Goal: Task Accomplishment & Management: Complete application form

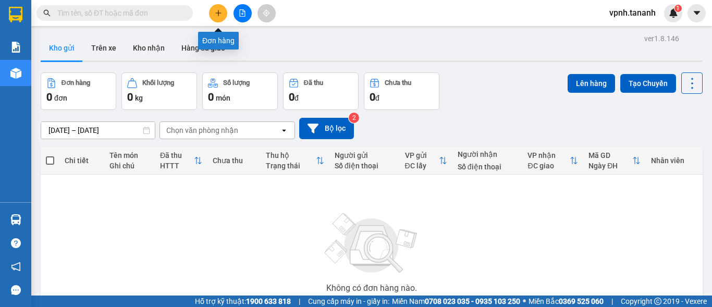
click at [221, 20] on button at bounding box center [218, 13] width 18 height 18
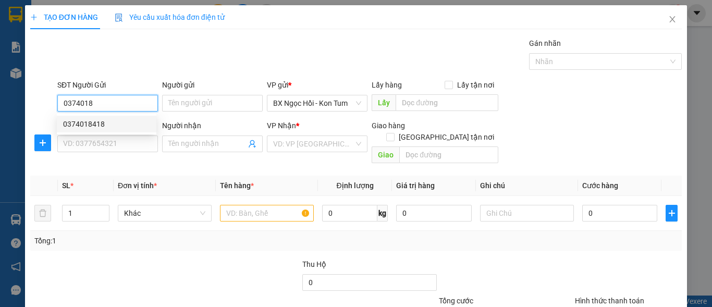
click at [104, 130] on div "0374018418" at bounding box center [107, 124] width 100 height 17
type input "0374018418"
type input "0383478888"
type input "GIA NGHĨA/ĐĂK NÔNG"
type input "80.000"
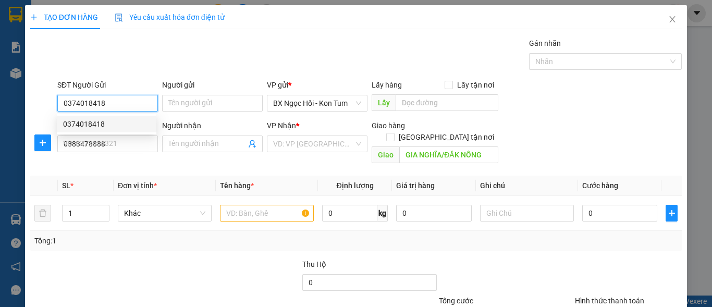
type input "80.000"
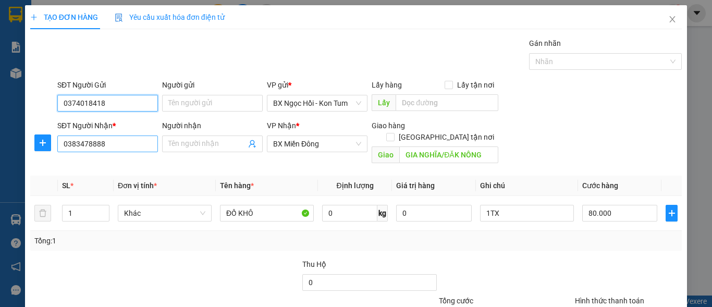
type input "0374018418"
click at [121, 144] on input "0383478888" at bounding box center [107, 144] width 101 height 17
type input "0"
click at [81, 152] on input "0935798083" at bounding box center [107, 144] width 101 height 17
click at [90, 149] on input "0935798083" at bounding box center [107, 144] width 101 height 17
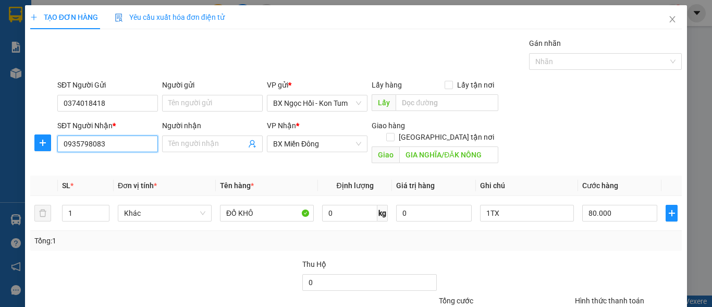
drag, startPoint x: 124, startPoint y: 147, endPoint x: 219, endPoint y: 134, distance: 96.7
click at [145, 144] on input "0935798083" at bounding box center [107, 144] width 101 height 17
type input "0935798083"
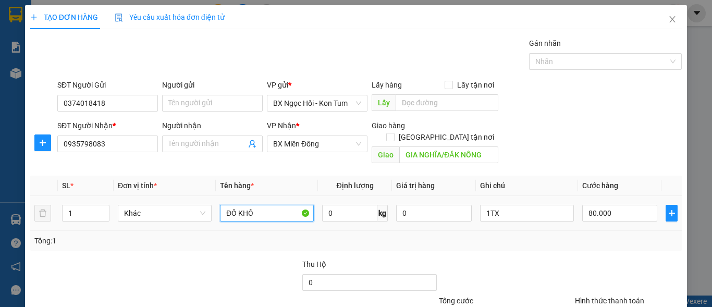
click at [280, 205] on input "ĐỒ KHÔ" at bounding box center [267, 213] width 94 height 17
type input "Đ"
type input "SÂM"
click at [618, 205] on input "80.000" at bounding box center [619, 213] width 75 height 17
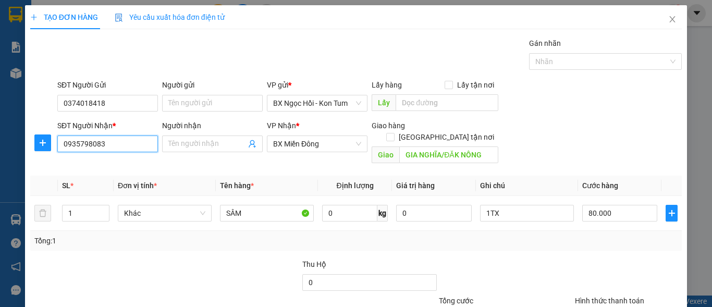
click at [90, 146] on input "0935798083" at bounding box center [107, 144] width 101 height 17
click at [624, 205] on input "80.000" at bounding box center [619, 213] width 75 height 17
type input "0"
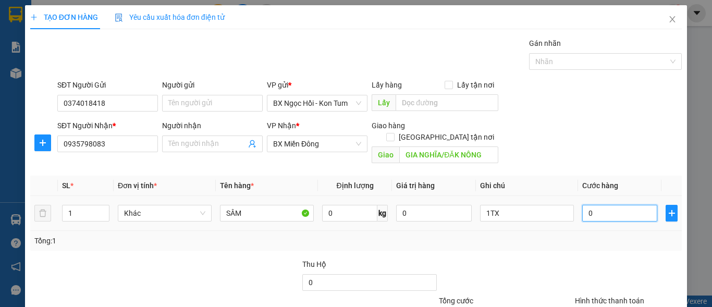
type input "1"
type input "010"
type input "10"
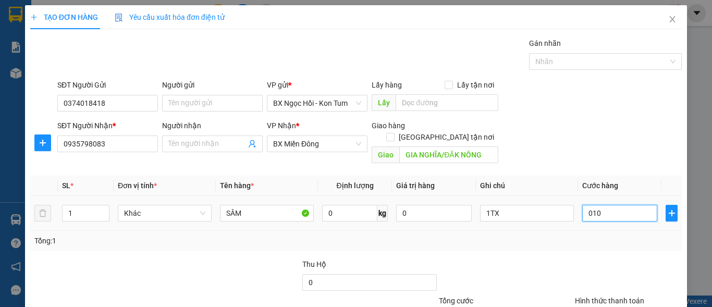
type input "100"
type input "0.100"
type input "1.000"
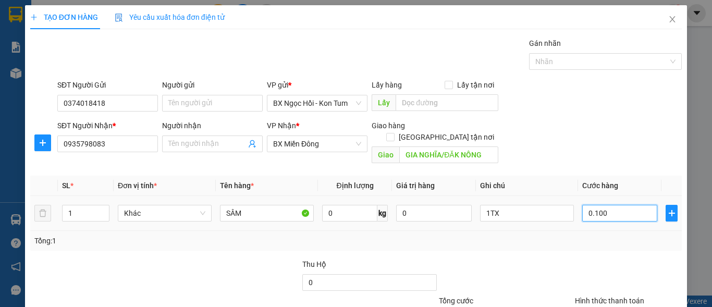
type input "01.000"
type input "100"
type input "0.100"
click at [542, 205] on input "1TX" at bounding box center [527, 213] width 94 height 17
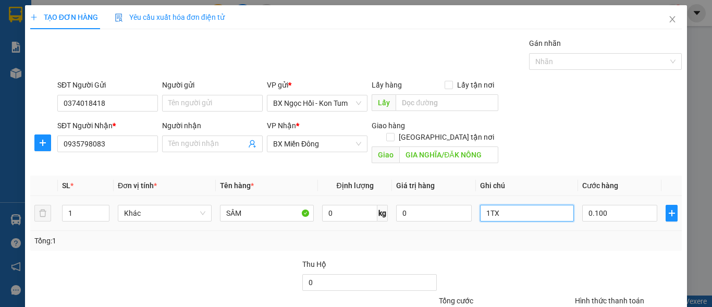
type input "100.000"
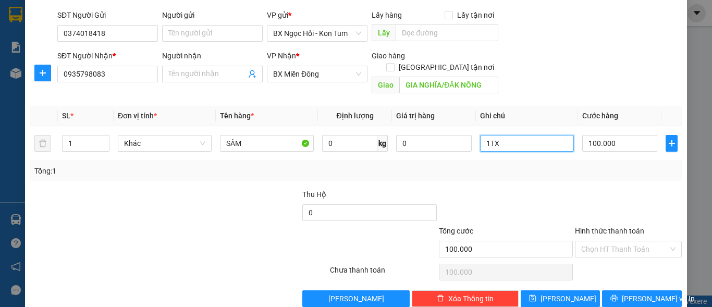
scroll to position [79, 0]
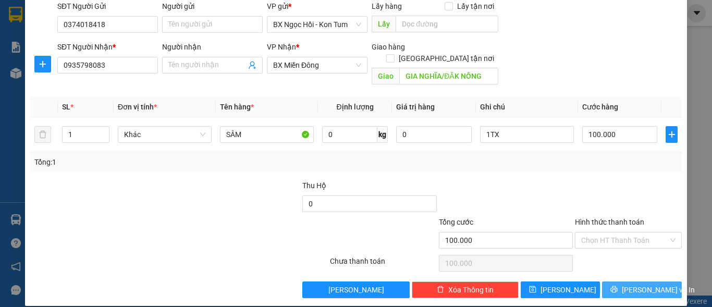
click at [643, 284] on span "[PERSON_NAME] và In" at bounding box center [658, 289] width 73 height 11
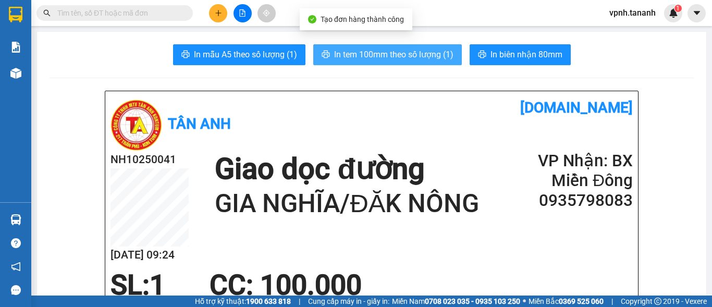
click at [357, 51] on span "In tem 100mm theo số lượng (1)" at bounding box center [393, 54] width 119 height 13
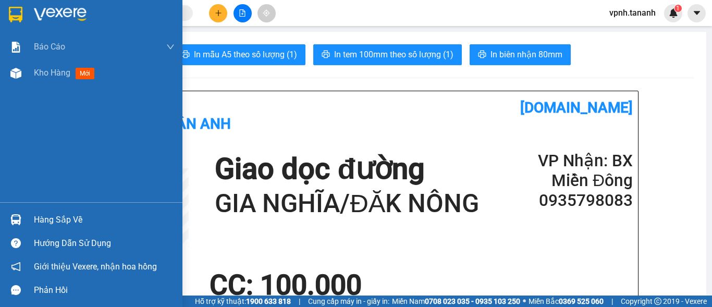
click at [17, 17] on img at bounding box center [16, 15] width 14 height 16
